Goal: Information Seeking & Learning: Learn about a topic

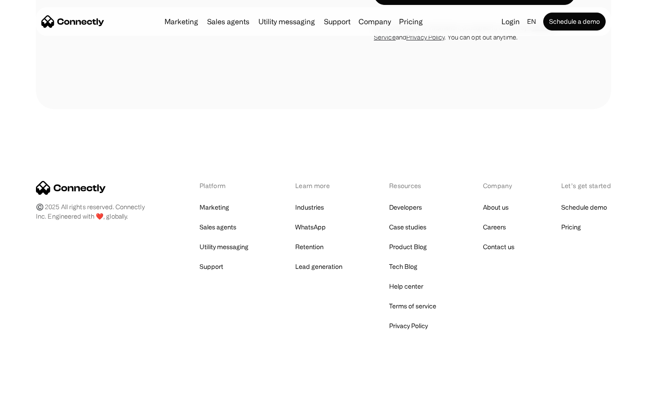
scroll to position [1735, 0]
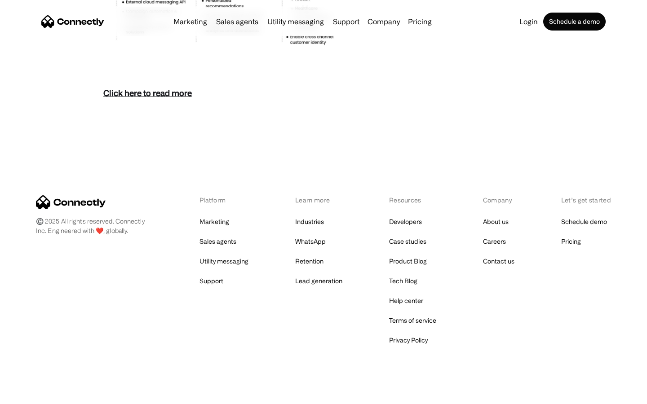
scroll to position [3897, 0]
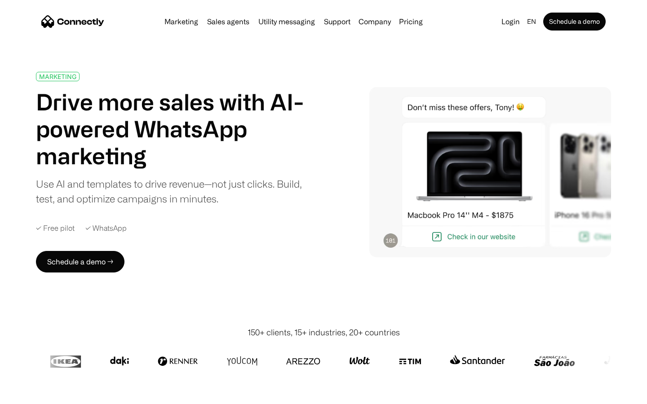
scroll to position [3198, 0]
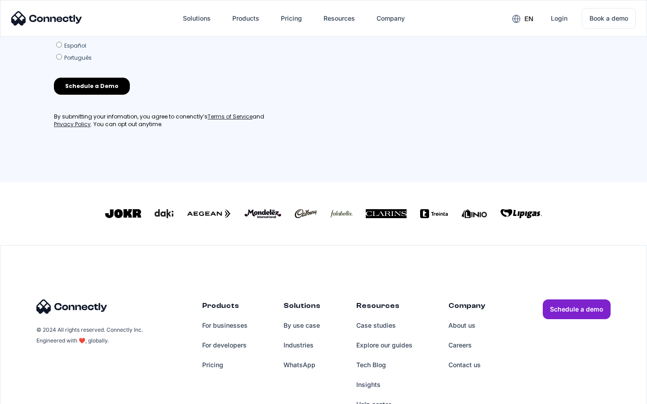
scroll to position [386, 0]
